Goal: Task Accomplishment & Management: Complete application form

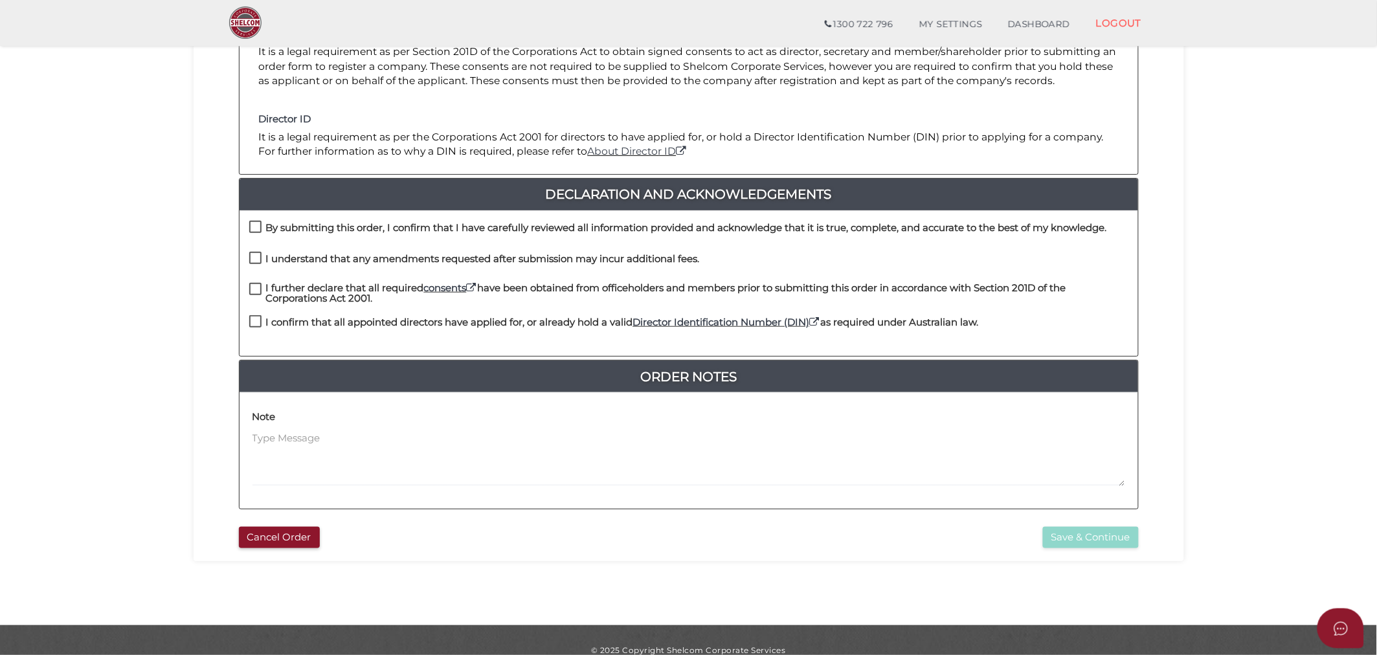
scroll to position [216, 0]
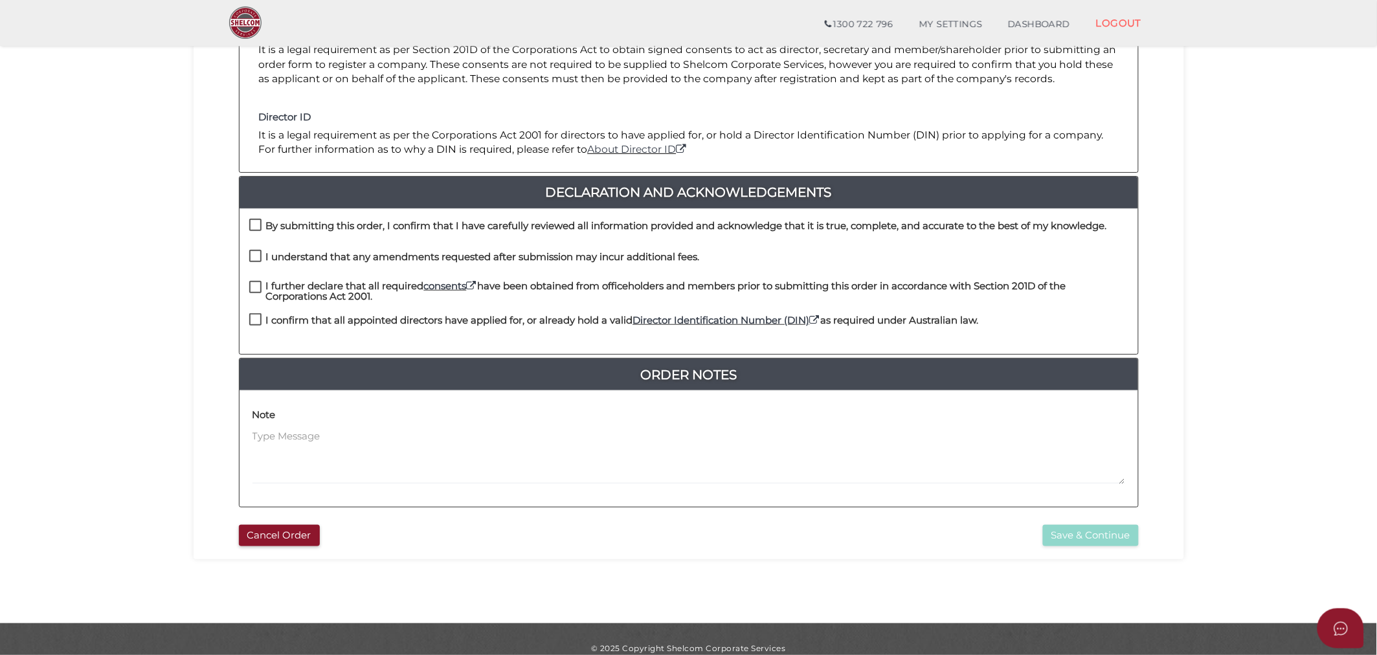
click at [256, 223] on label "By submitting this order, I confirm that I have carefully reviewed all informat…" at bounding box center [677, 229] width 857 height 16
checkbox input "true"
click at [255, 255] on label "I understand that any amendments requested after submission may incur additiona…" at bounding box center [474, 260] width 450 height 16
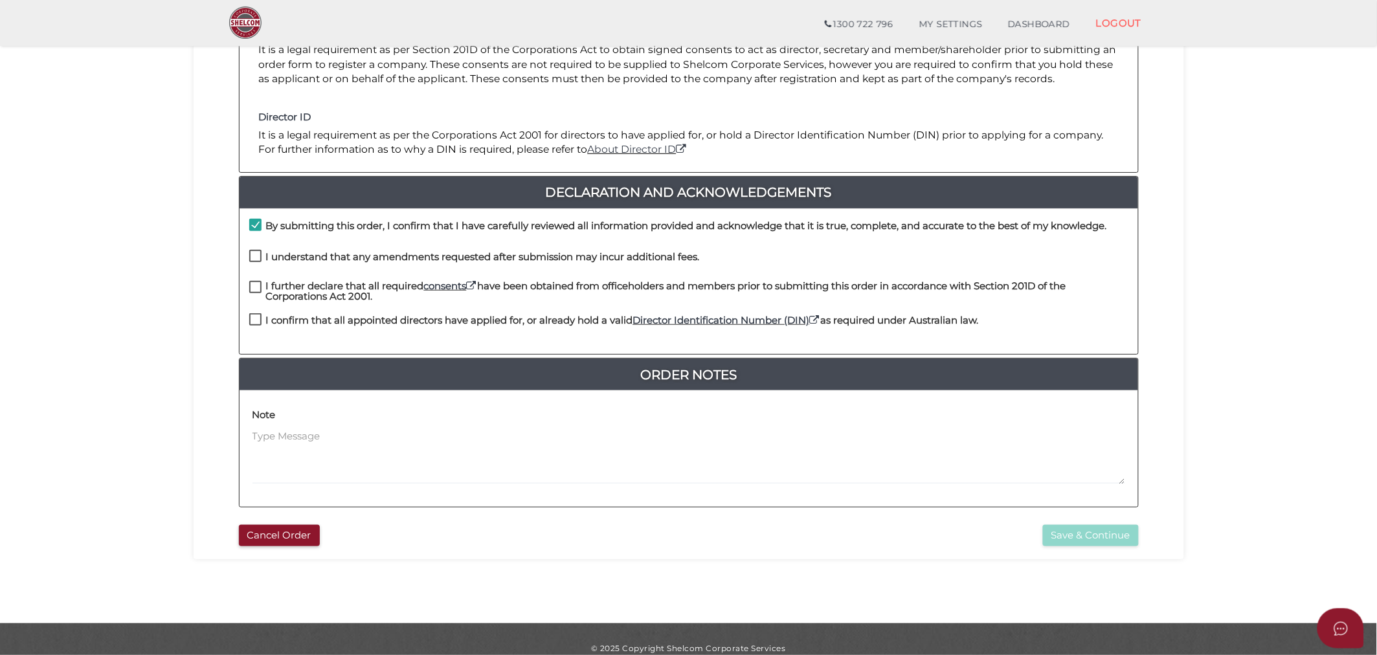
checkbox input "true"
click at [254, 287] on label "I further declare that all required consents have been obtained from officehold…" at bounding box center [688, 289] width 879 height 16
checkbox input "true"
click at [252, 320] on label "I confirm that all appointed directors have applied for, or already hold a vali…" at bounding box center [613, 323] width 729 height 16
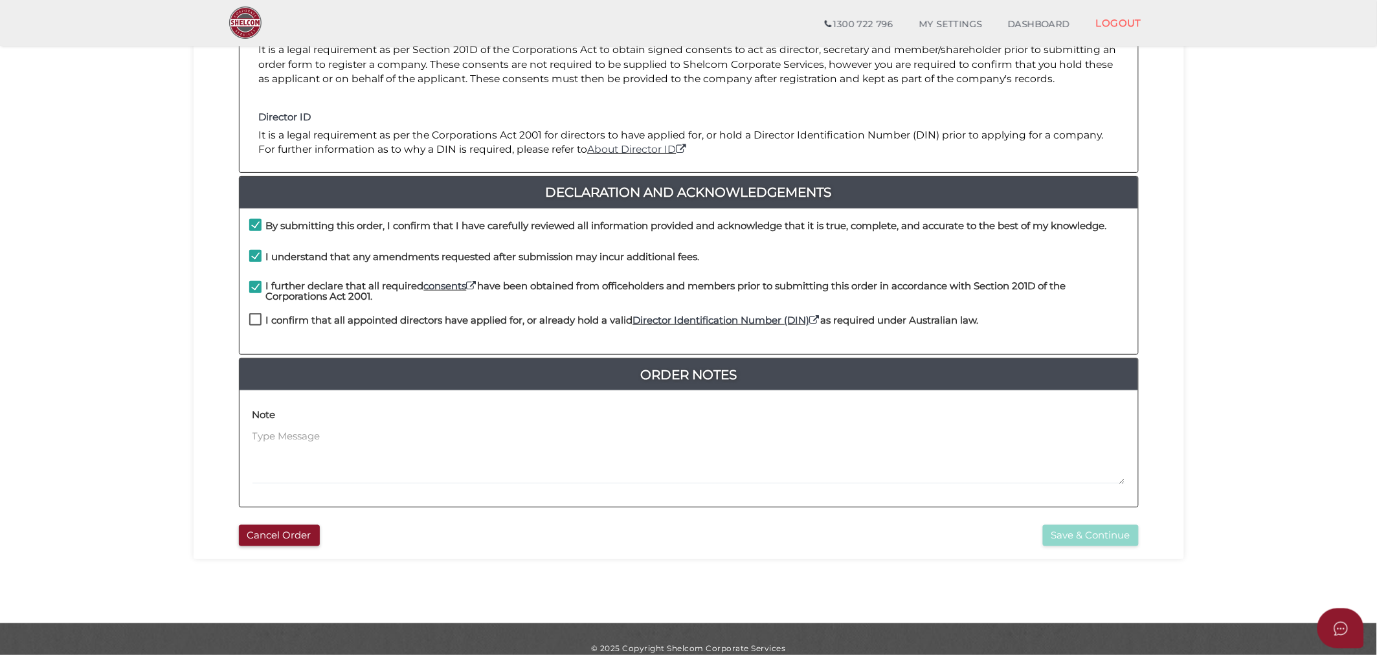
checkbox input "true"
click at [1099, 529] on button "Save & Continue" at bounding box center [1091, 535] width 96 height 21
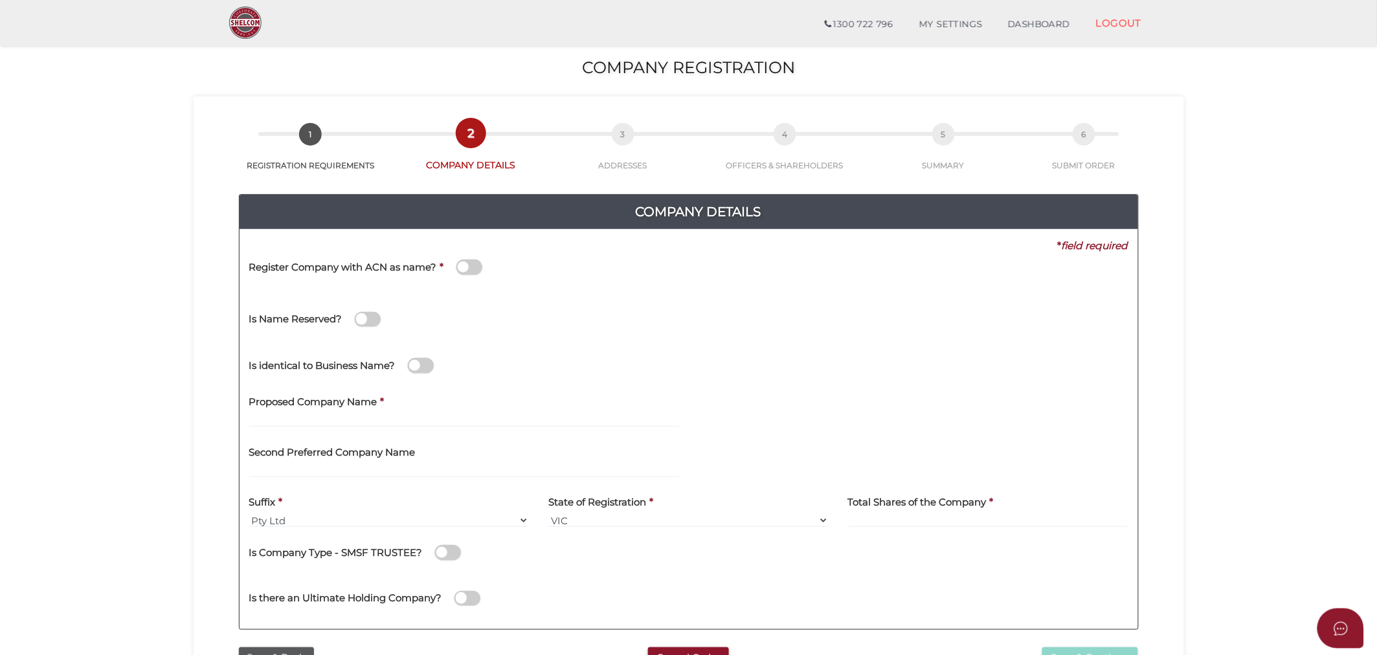
scroll to position [72, 0]
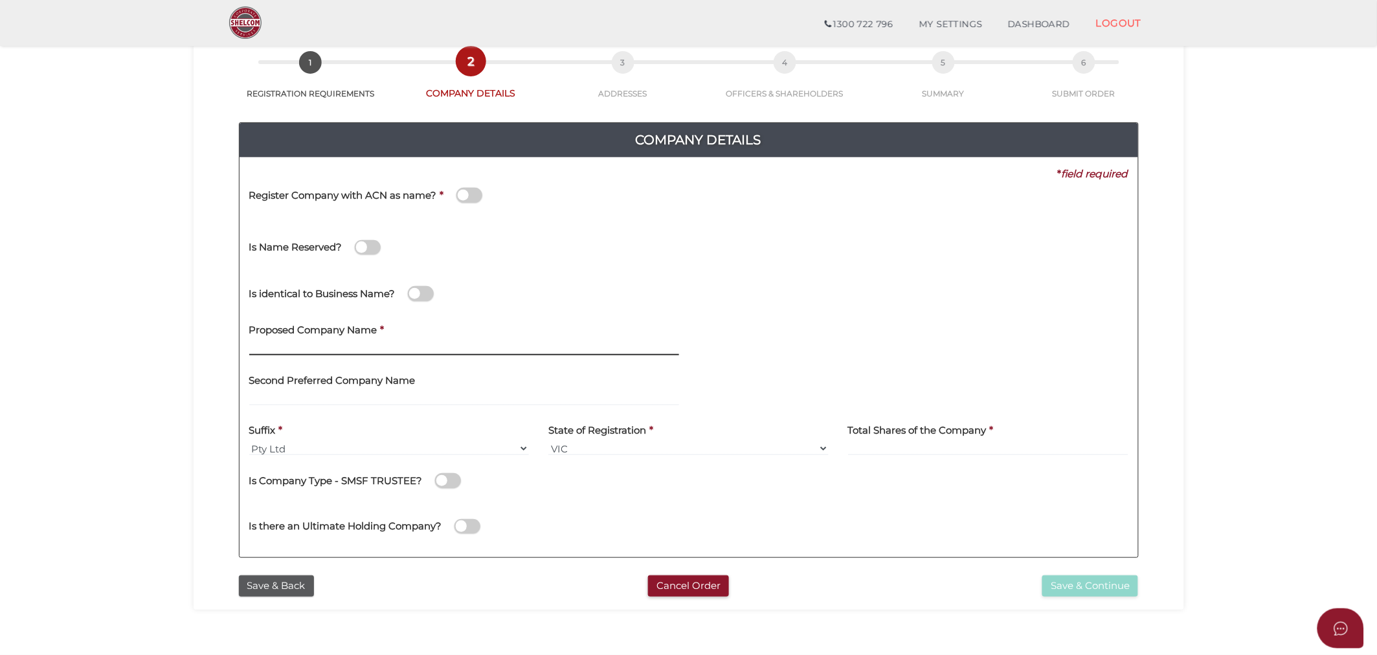
click at [278, 348] on input "text" at bounding box center [464, 348] width 430 height 14
type input "bank of meow"
click at [256, 392] on input "text" at bounding box center [464, 399] width 430 height 14
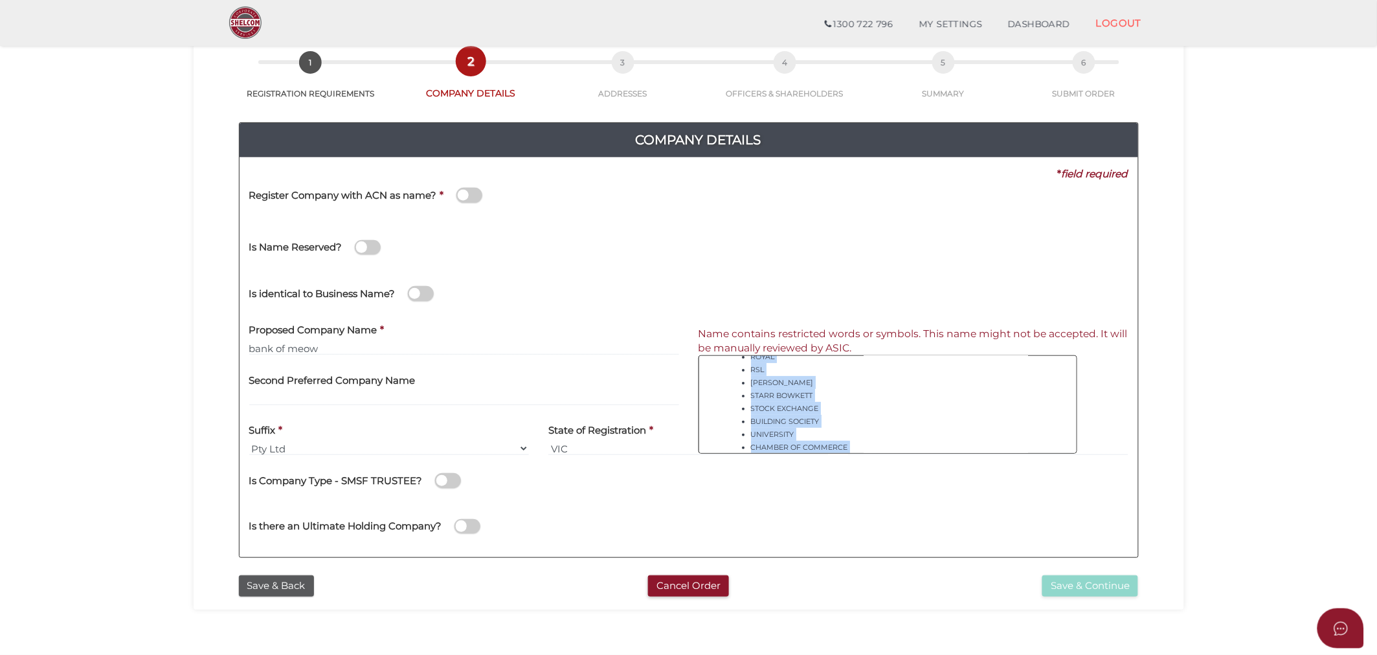
scroll to position [289, 0]
drag, startPoint x: 751, startPoint y: 379, endPoint x: 823, endPoint y: 415, distance: 80.5
click at [826, 421] on ul "BANK BANKER BANKING CREDIT SOCIETY CREDIT UNION FRIENDLY SOCIETY GST GUARANTEE …" at bounding box center [888, 267] width 326 height 362
click at [819, 419] on li "[" at bounding box center [901, 416] width 300 height 13
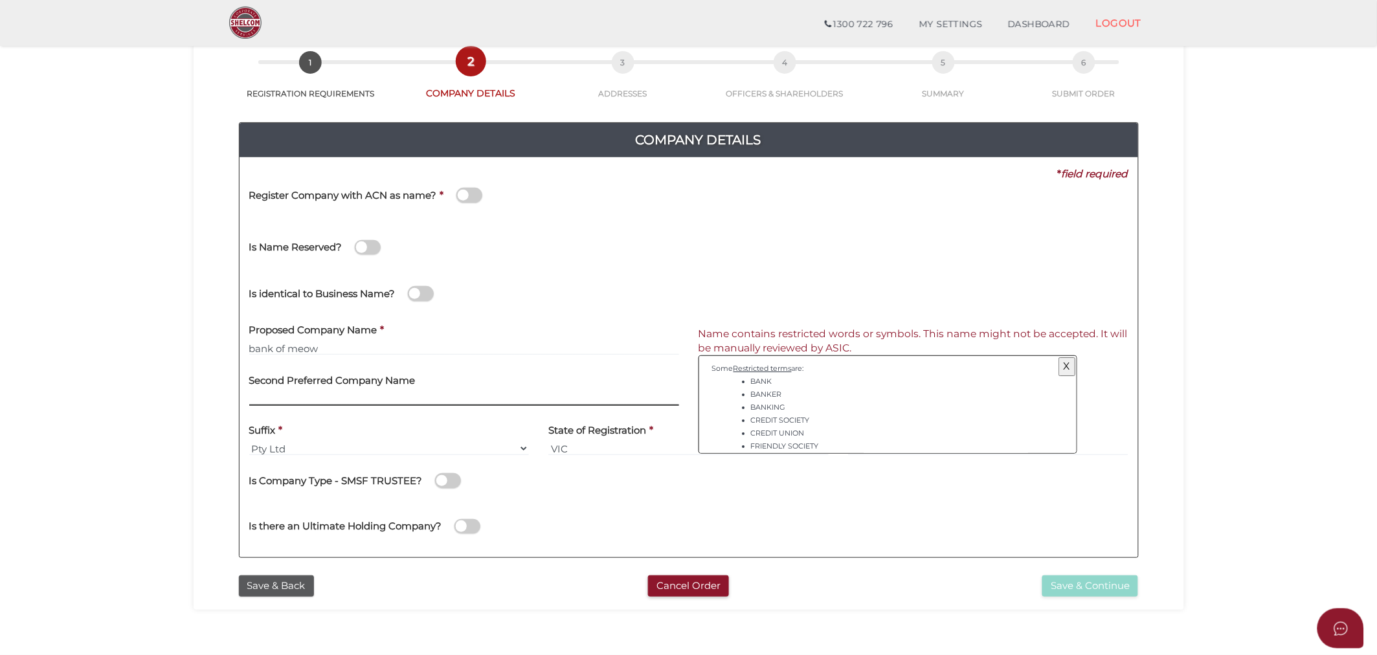
click at [265, 396] on input "text" at bounding box center [464, 399] width 430 height 14
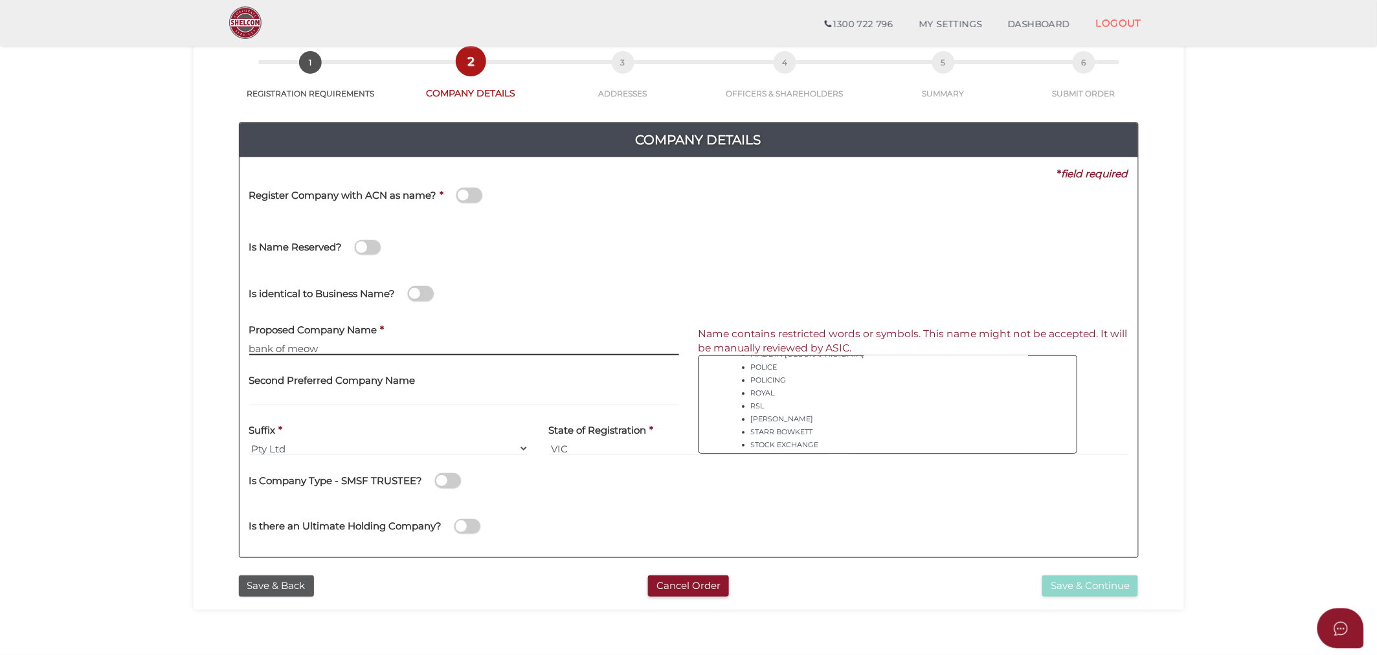
drag, startPoint x: 326, startPoint y: 347, endPoint x: 221, endPoint y: 344, distance: 105.5
click at [221, 344] on div "Company Details 0f6e52f5f2eca68b2693963826271084 3c3b8c482aeea5865401da8981782f…" at bounding box center [688, 334] width 971 height 469
click at [276, 345] on input "text" at bounding box center [464, 348] width 430 height 14
click at [270, 349] on input "text" at bounding box center [464, 348] width 430 height 14
click at [317, 400] on input "text" at bounding box center [464, 399] width 430 height 14
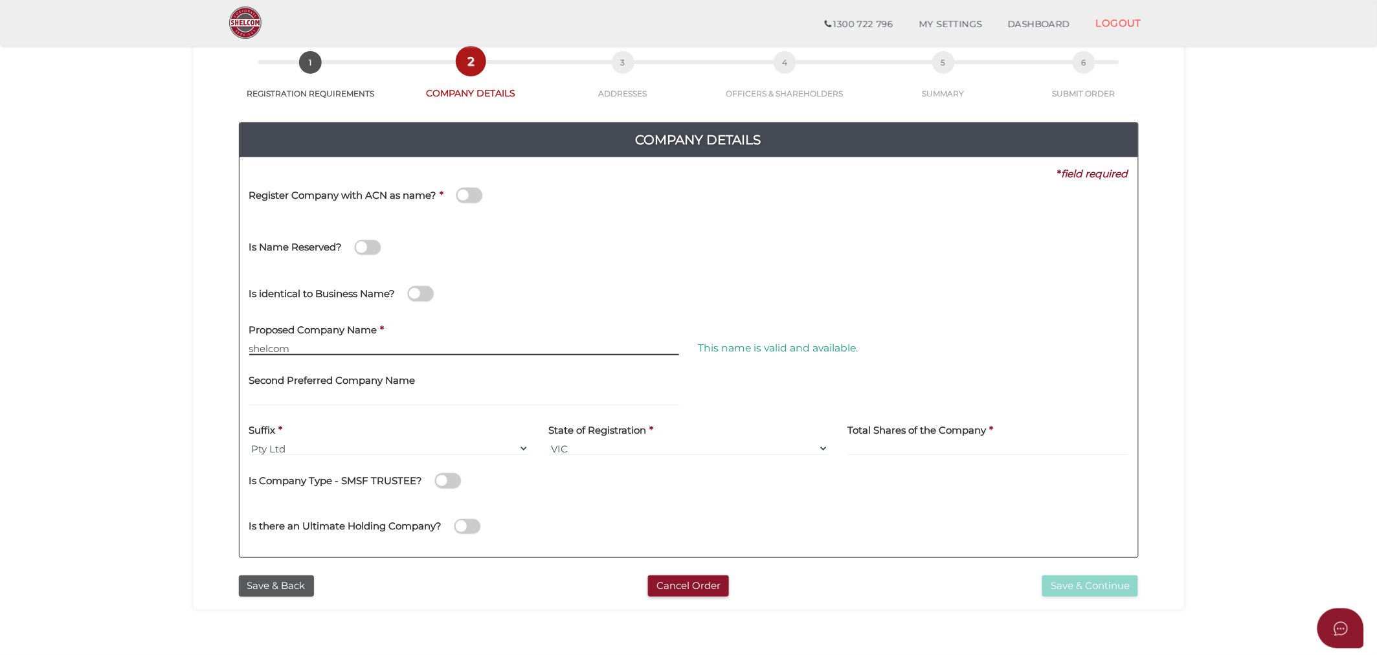
click at [318, 344] on input "shelcom" at bounding box center [464, 348] width 430 height 14
type input "shelcom corporate services"
click at [157, 417] on section "Company Registration 3c3b8c482aeea5865401da8981782f99 1 REGISTRATION REQUIREMEN…" at bounding box center [688, 364] width 1377 height 804
drag, startPoint x: 697, startPoint y: 347, endPoint x: 892, endPoint y: 355, distance: 195.0
click at [892, 355] on div "This name is valid and available." at bounding box center [913, 340] width 449 height 50
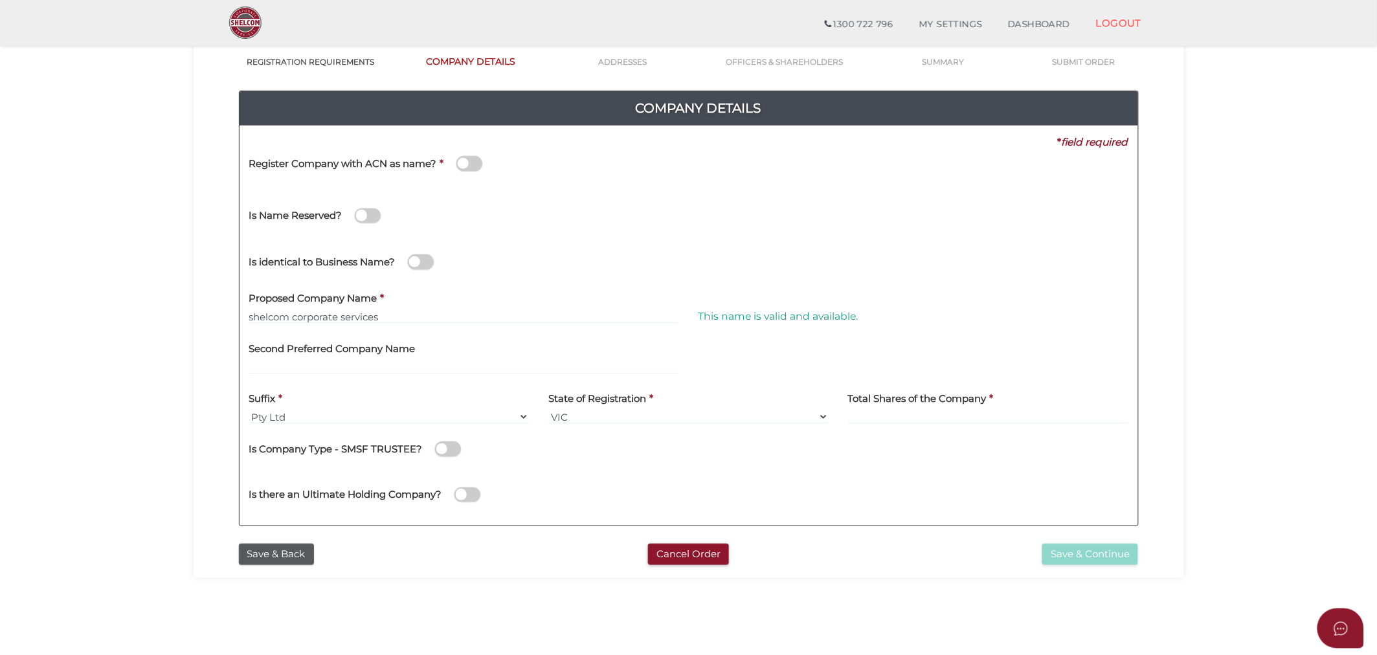
scroll to position [72, 0]
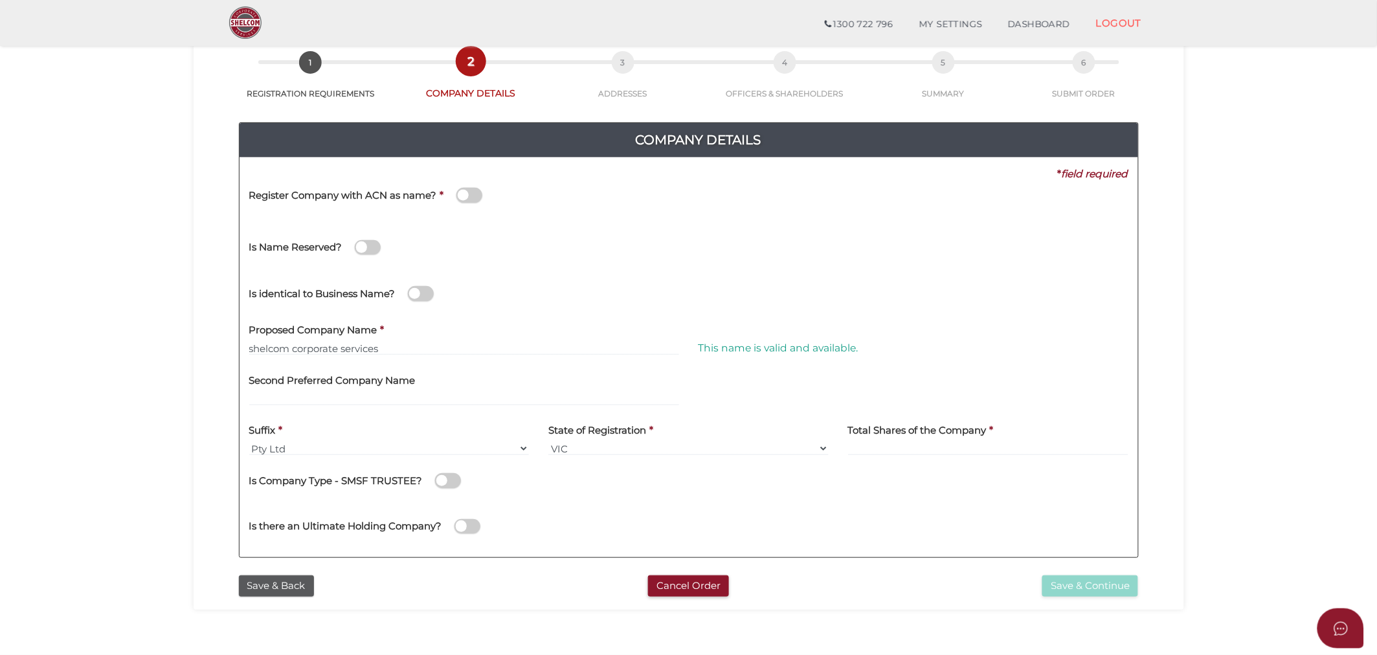
click at [269, 390] on label "Second Preferred Company Name" at bounding box center [332, 378] width 166 height 27
click at [264, 395] on input "text" at bounding box center [464, 399] width 430 height 14
drag, startPoint x: 249, startPoint y: 248, endPoint x: 340, endPoint y: 251, distance: 92.0
click at [340, 251] on h4 "Is Name Reserved?" at bounding box center [295, 247] width 93 height 11
click at [260, 260] on div "Is Name Reserved?" at bounding box center [473, 246] width 469 height 46
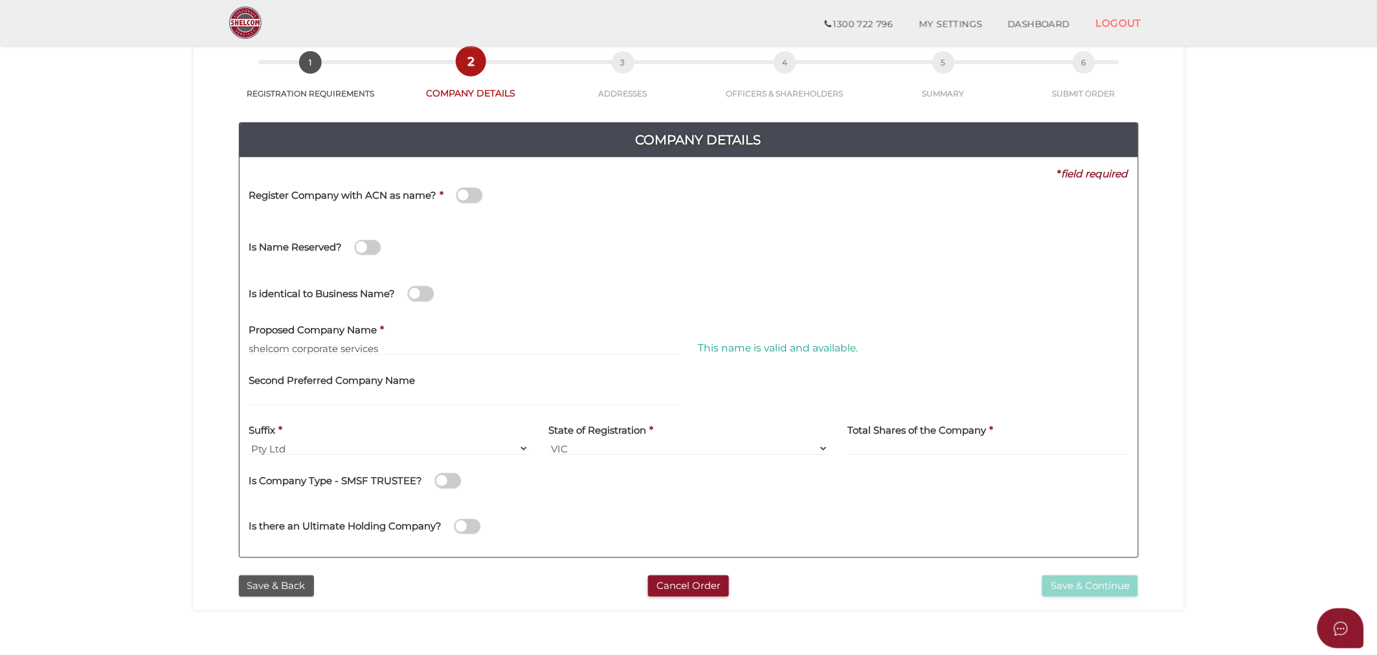
click at [366, 249] on span at bounding box center [368, 247] width 26 height 15
click at [0, 0] on input "checkbox" at bounding box center [0, 0] width 0 height 0
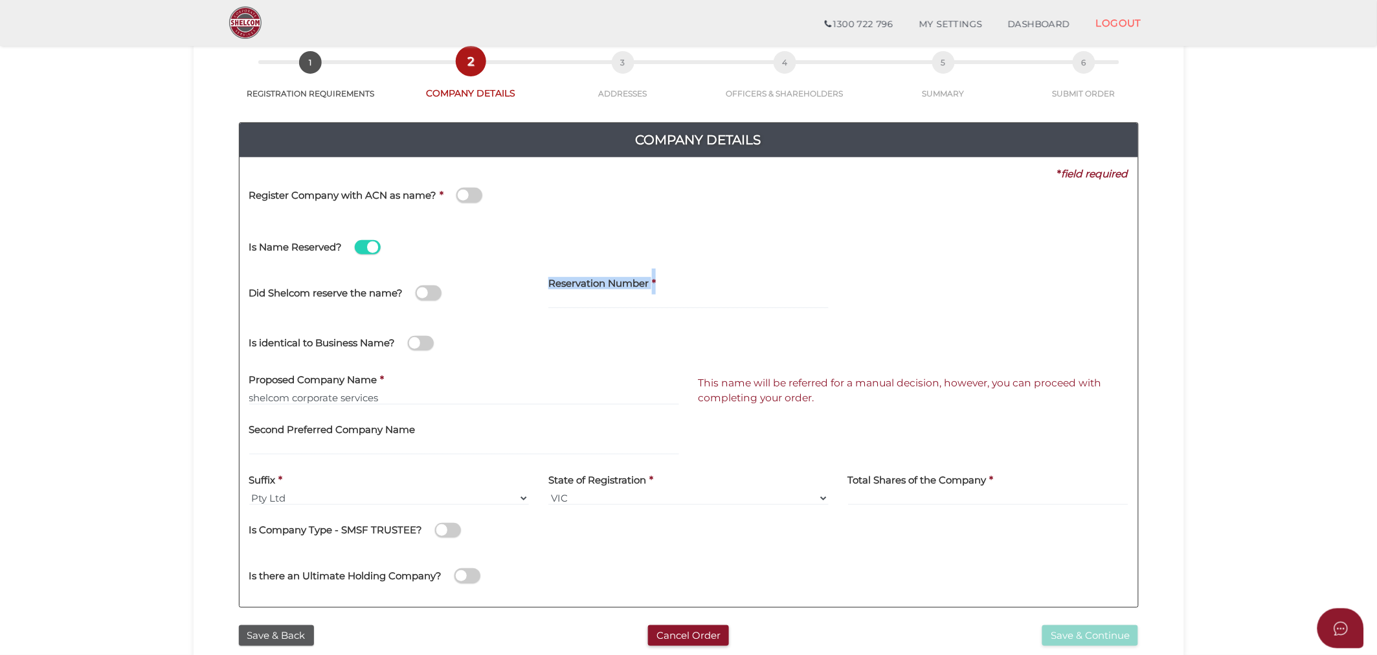
drag, startPoint x: 544, startPoint y: 283, endPoint x: 674, endPoint y: 285, distance: 130.1
click at [674, 285] on div "Reservation Number *" at bounding box center [688, 293] width 300 height 50
click at [579, 293] on label "Reservation Number" at bounding box center [598, 281] width 100 height 27
drag, startPoint x: 546, startPoint y: 282, endPoint x: 661, endPoint y: 283, distance: 115.2
click at [661, 283] on div "Reservation Number *" at bounding box center [688, 293] width 300 height 50
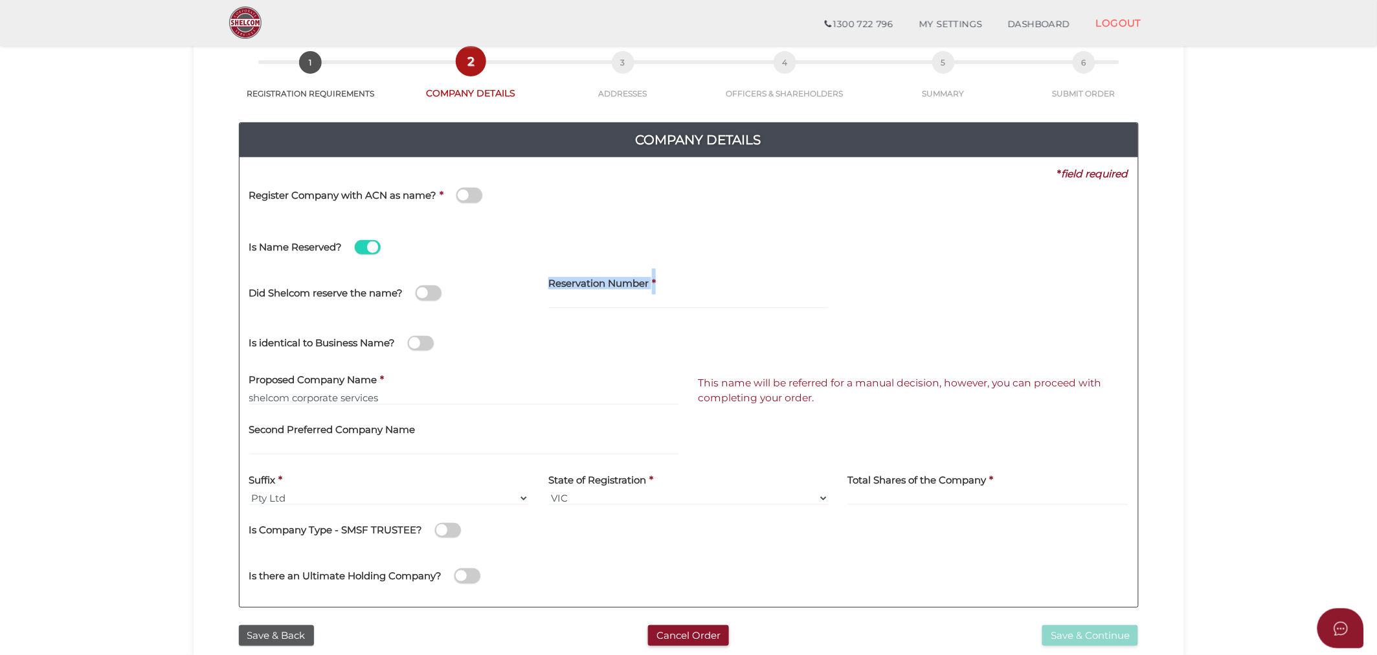
click at [506, 288] on div "Did Shelcom reserve the name?" at bounding box center [389, 286] width 280 height 36
drag, startPoint x: 247, startPoint y: 338, endPoint x: 399, endPoint y: 346, distance: 152.3
click at [399, 346] on div "Is identical to Business Name?" at bounding box center [398, 341] width 319 height 46
click at [421, 346] on span at bounding box center [421, 343] width 26 height 15
click at [0, 0] on input "checkbox" at bounding box center [0, 0] width 0 height 0
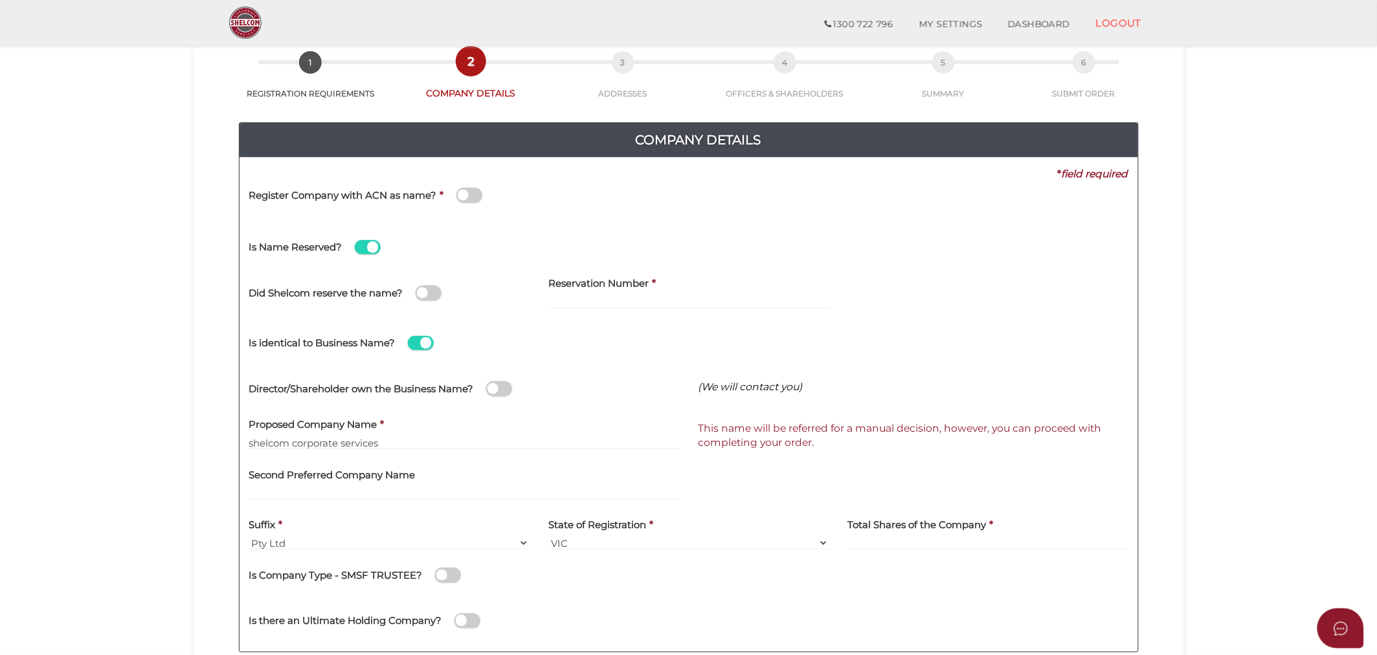
click at [498, 391] on span at bounding box center [499, 388] width 26 height 15
click at [0, 0] on input "checkbox" at bounding box center [0, 0] width 0 height 0
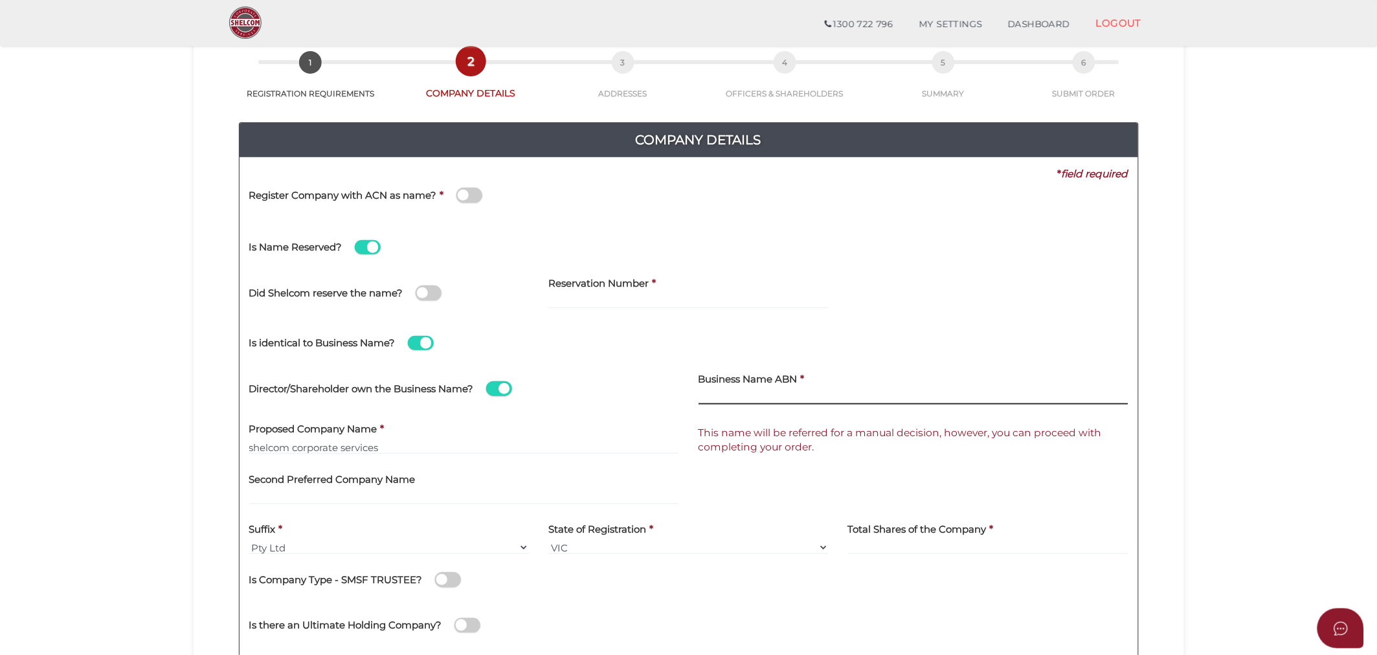
click at [777, 395] on input at bounding box center [913, 397] width 430 height 14
click at [848, 437] on span "This name will be referred for a manual decision, however, you can proceed with…" at bounding box center [899, 439] width 403 height 27
click at [412, 341] on span at bounding box center [421, 343] width 26 height 15
click at [0, 0] on input "checkbox" at bounding box center [0, 0] width 0 height 0
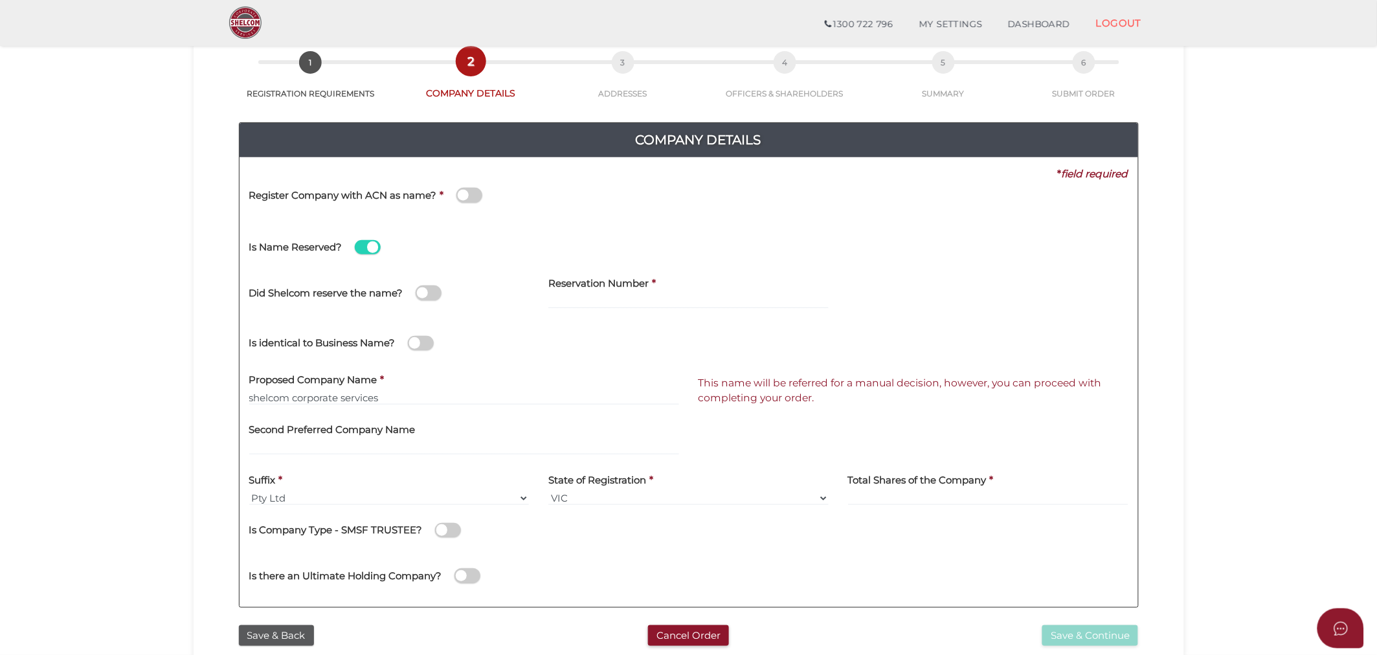
click at [423, 340] on span at bounding box center [421, 343] width 26 height 15
click at [0, 0] on input "checkbox" at bounding box center [0, 0] width 0 height 0
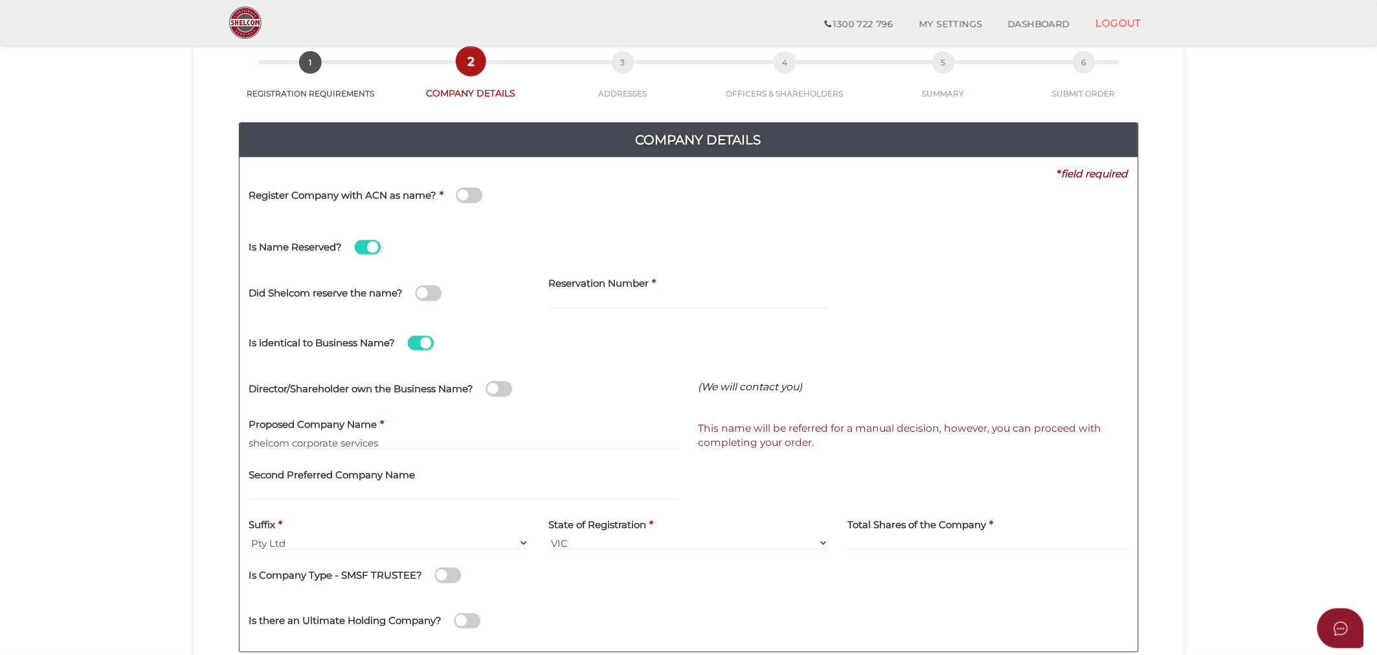
click at [502, 387] on span at bounding box center [499, 388] width 26 height 15
click at [0, 0] on input "checkbox" at bounding box center [0, 0] width 0 height 0
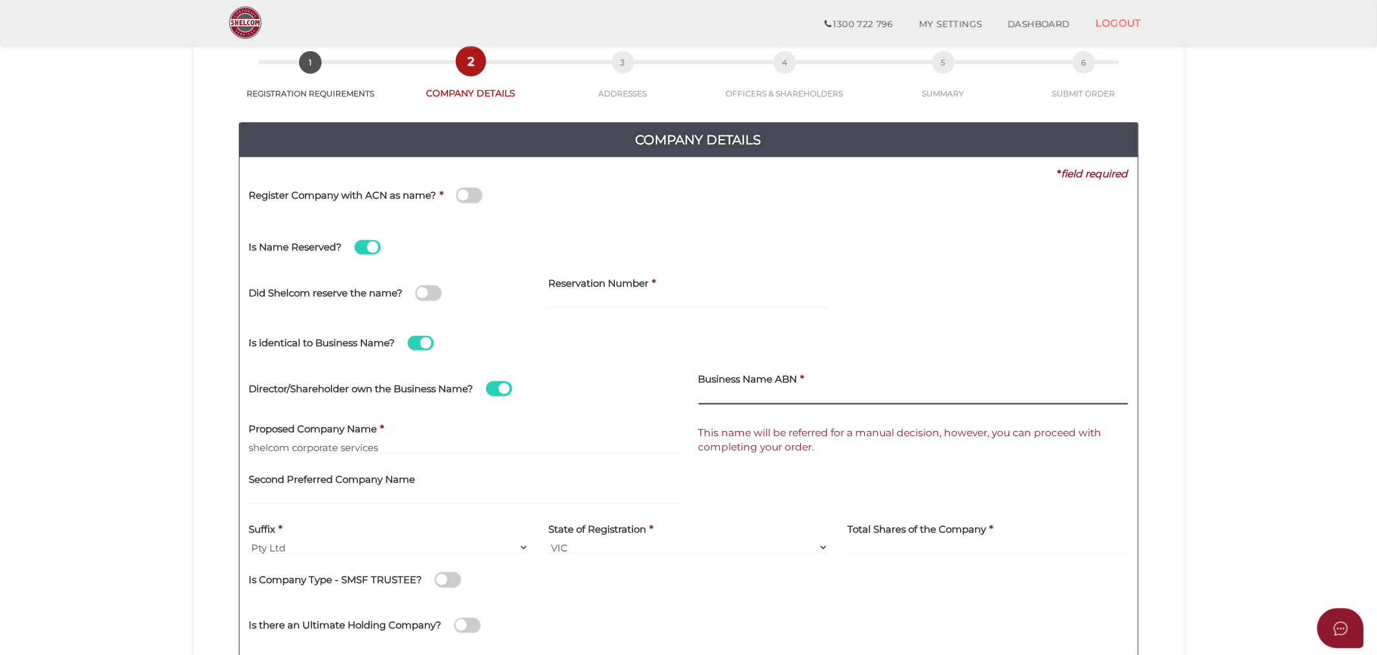
click at [718, 392] on input at bounding box center [913, 397] width 430 height 14
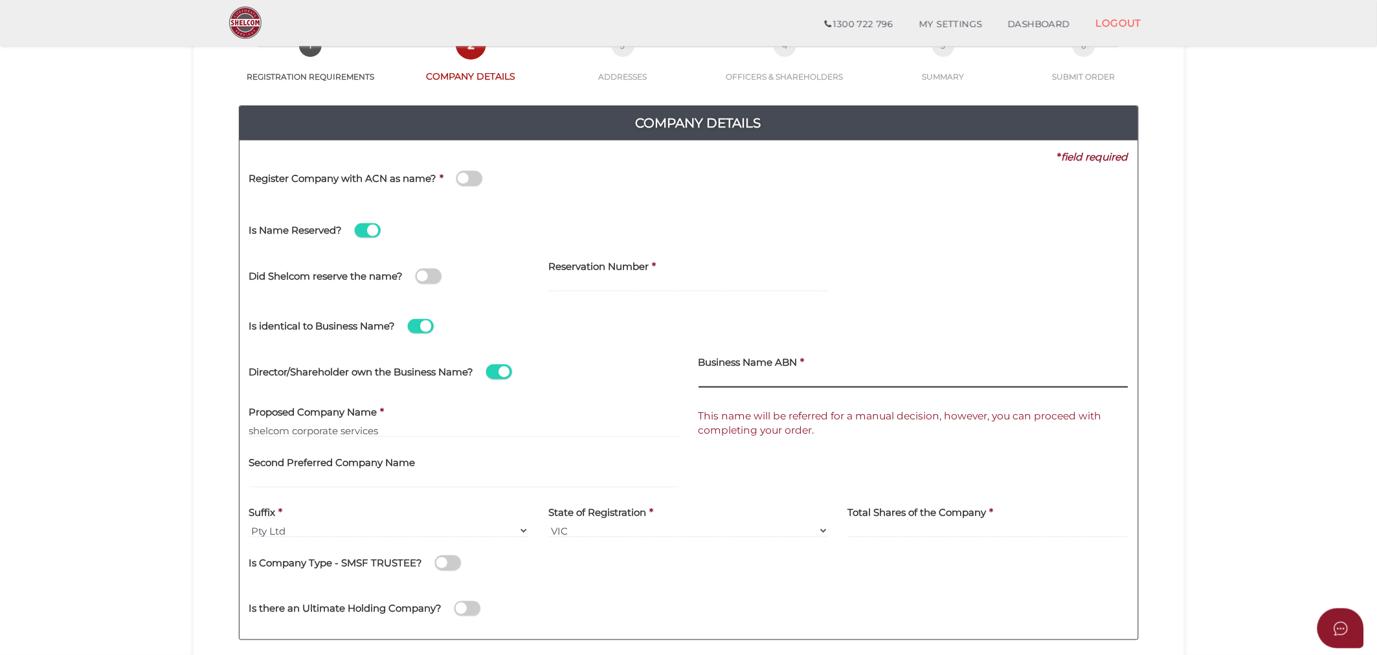
scroll to position [216, 0]
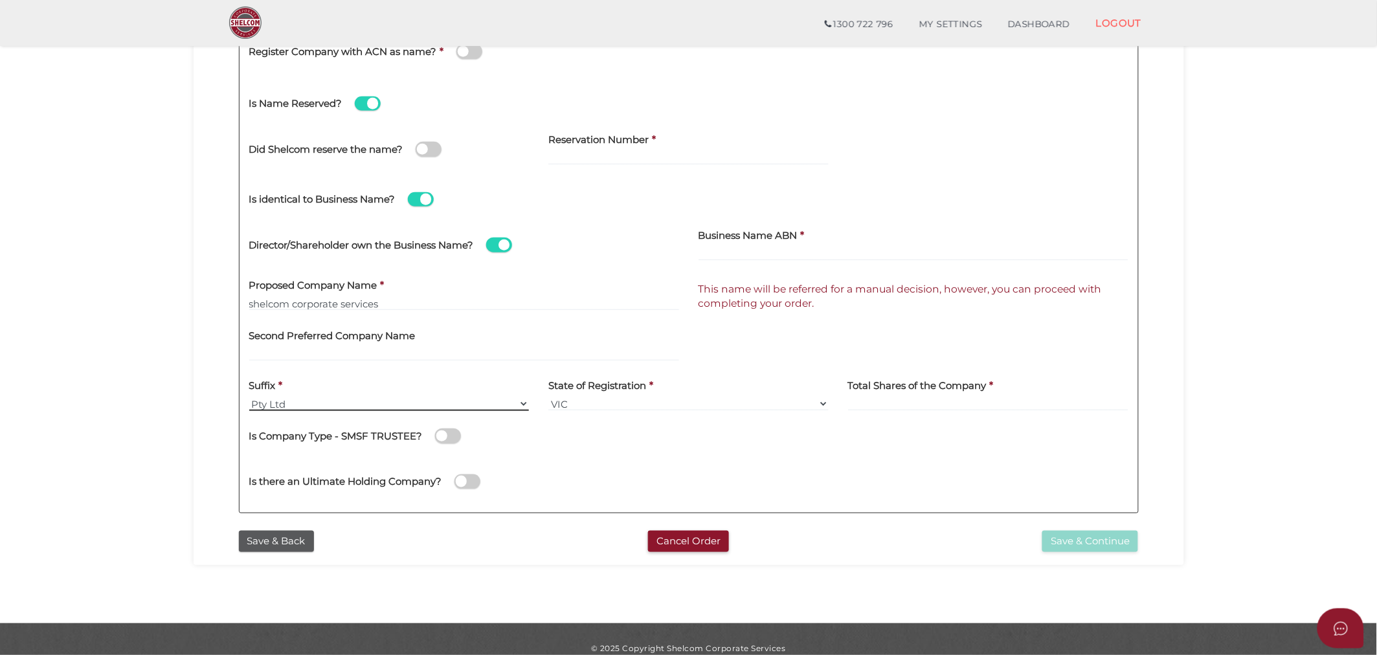
click at [296, 403] on select "Pty Ltd Pty Ltd Pty. Ltd. Pty Limited Proprietary Limited Proprietary Ltd" at bounding box center [389, 404] width 280 height 14
click at [298, 400] on select "Pty Ltd Pty Ltd Pty. Ltd. Pty Limited Proprietary Limited Proprietary Ltd" at bounding box center [389, 404] width 280 height 14
click at [620, 402] on select "VIC ACT [GEOGRAPHIC_DATA] [GEOGRAPHIC_DATA] QLD [GEOGRAPHIC_DATA] [GEOGRAPHIC_D…" at bounding box center [688, 404] width 280 height 14
click at [864, 393] on label "Total Shares of the Company" at bounding box center [917, 384] width 138 height 27
click at [864, 404] on input at bounding box center [988, 404] width 280 height 14
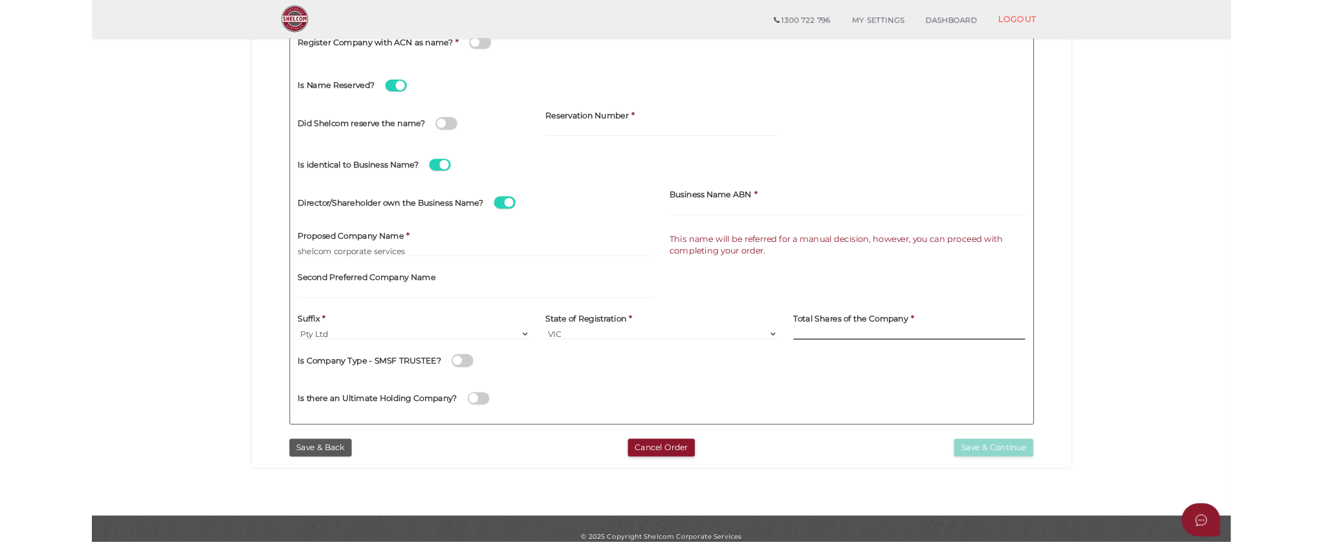
scroll to position [0, 0]
